Goal: Information Seeking & Learning: Learn about a topic

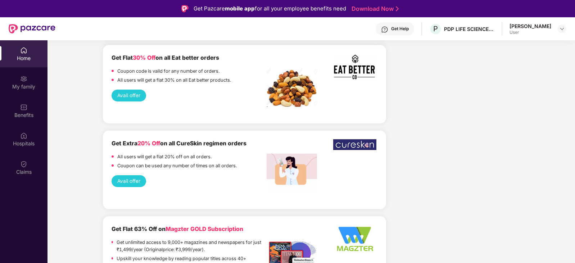
scroll to position [1774, 0]
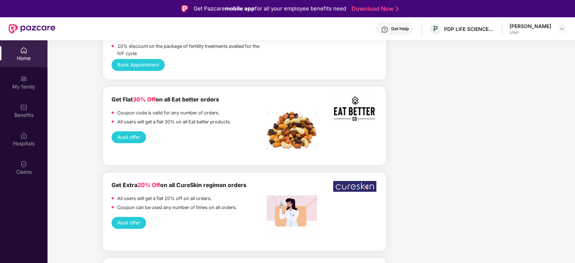
click at [32, 51] on div "Home" at bounding box center [23, 53] width 47 height 27
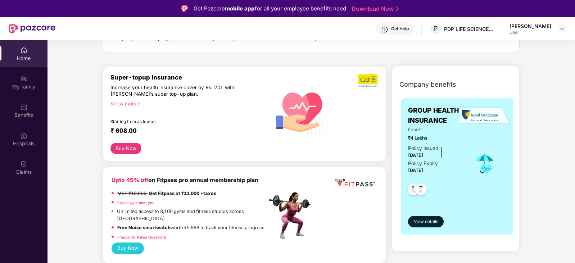
scroll to position [0, 0]
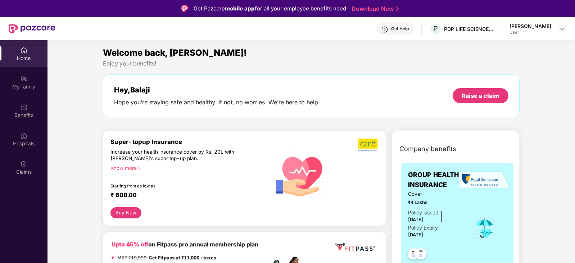
click at [131, 167] on div "Know more" at bounding box center [186, 167] width 152 height 5
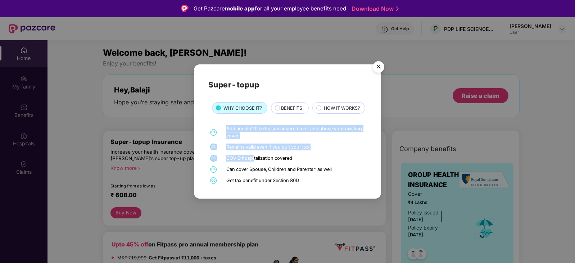
drag, startPoint x: 228, startPoint y: 136, endPoint x: 257, endPoint y: 165, distance: 41.7
click at [256, 164] on div "01 Additional ₹20 lakhs sum insured over and above your existing cover 02 Remai…" at bounding box center [287, 154] width 158 height 59
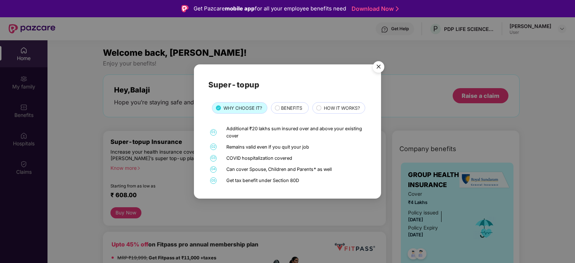
click at [250, 173] on div "Can cover Spouse, Children and Parents* as well" at bounding box center [295, 169] width 138 height 7
click at [339, 173] on div "Can cover Spouse, Children and Parents* as well" at bounding box center [295, 169] width 138 height 7
drag, startPoint x: 222, startPoint y: 177, endPoint x: 341, endPoint y: 179, distance: 119.4
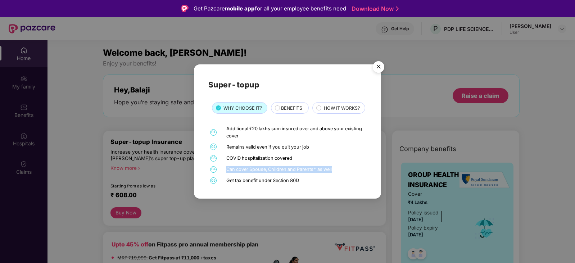
click at [336, 173] on div "04 Can cover Spouse, Children and Parents* as well" at bounding box center [287, 169] width 158 height 7
click at [279, 105] on div "BENEFITS" at bounding box center [291, 109] width 28 height 8
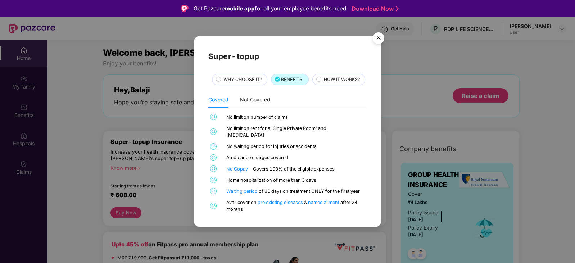
click at [225, 76] on span "WHY CHOOSE IT?" at bounding box center [242, 79] width 38 height 7
